Goal: Navigation & Orientation: Find specific page/section

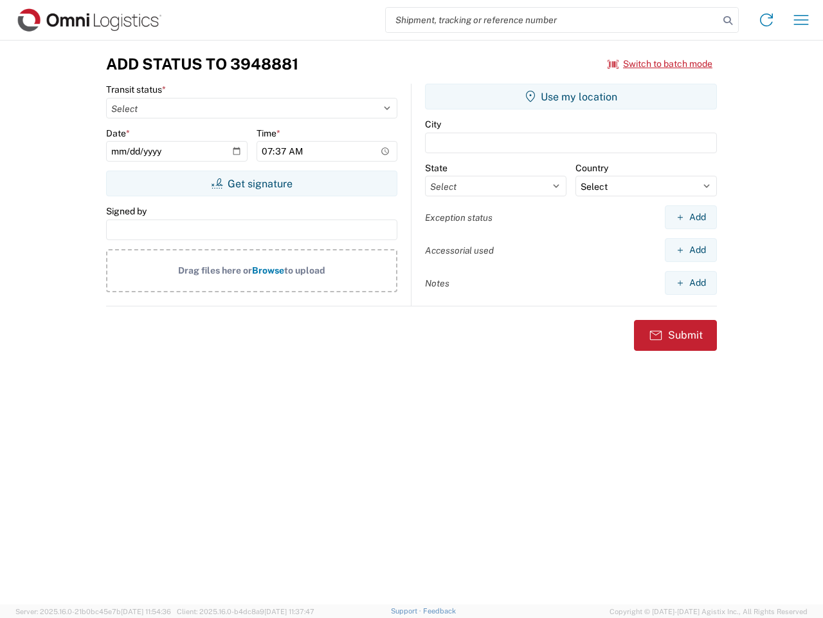
click at [553, 20] on input "search" at bounding box center [552, 20] width 333 height 24
click at [728, 21] on icon at bounding box center [728, 21] width 18 height 18
click at [767, 20] on icon at bounding box center [767, 20] width 21 height 21
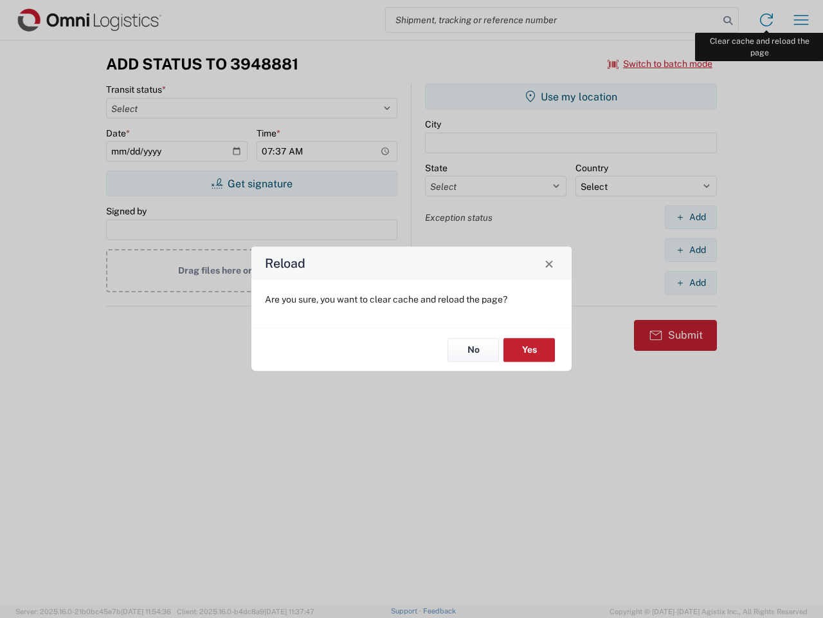
click at [802, 20] on div "Reload Are you sure, you want to clear cache and reload the page? No Yes" at bounding box center [411, 309] width 823 height 618
click at [661, 64] on div "Reload Are you sure, you want to clear cache and reload the page? No Yes" at bounding box center [411, 309] width 823 height 618
click at [252, 183] on div "Reload Are you sure, you want to clear cache and reload the page? No Yes" at bounding box center [411, 309] width 823 height 618
click at [571, 97] on div "Reload Are you sure, you want to clear cache and reload the page? No Yes" at bounding box center [411, 309] width 823 height 618
click at [691, 217] on div "Reload Are you sure, you want to clear cache and reload the page? No Yes" at bounding box center [411, 309] width 823 height 618
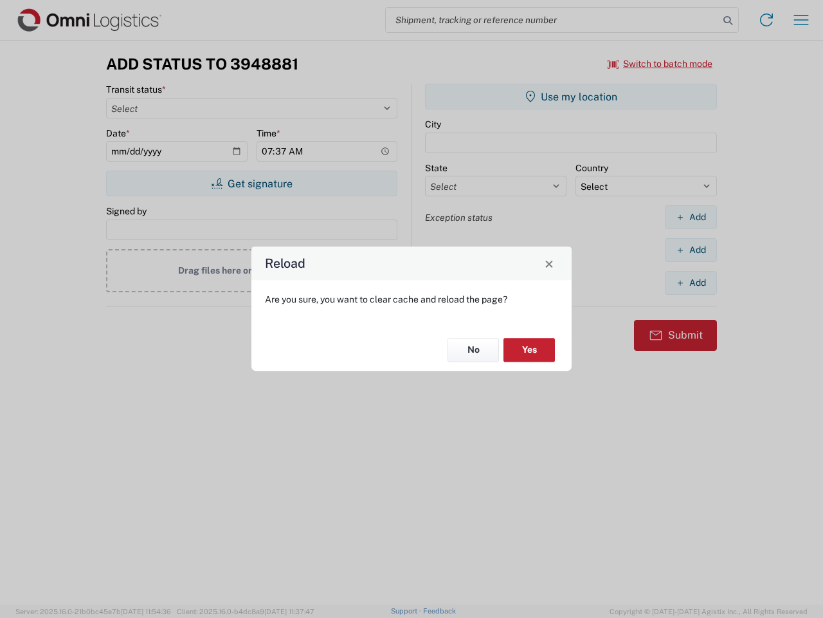
click at [691, 250] on div "Reload Are you sure, you want to clear cache and reload the page? No Yes" at bounding box center [411, 309] width 823 height 618
click at [691, 282] on div "Reload Are you sure, you want to clear cache and reload the page? No Yes" at bounding box center [411, 309] width 823 height 618
